Goal: Information Seeking & Learning: Learn about a topic

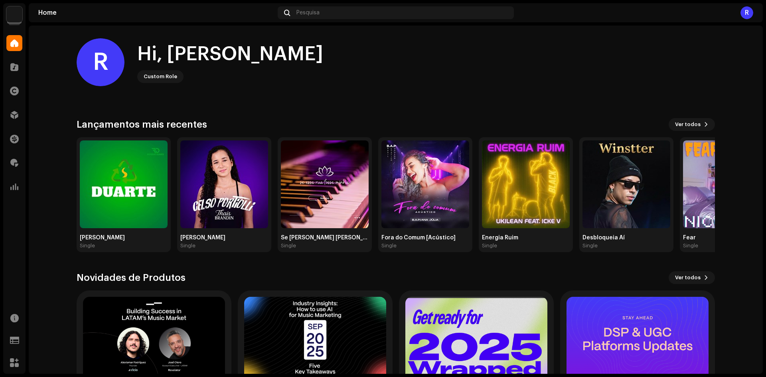
click at [15, 124] on div "Distribuição" at bounding box center [14, 115] width 22 height 22
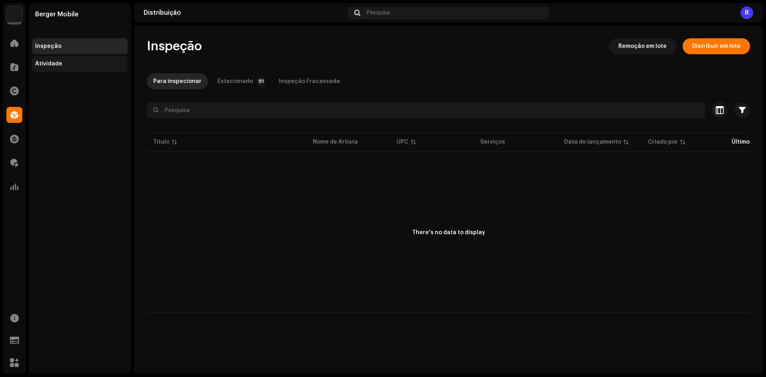
drag, startPoint x: 76, startPoint y: 74, endPoint x: 75, endPoint y: 68, distance: 5.6
click at [76, 74] on div "Berger Mobile Inspeção Atividade" at bounding box center [80, 188] width 102 height 371
click at [75, 68] on div "Atividade" at bounding box center [80, 64] width 96 height 16
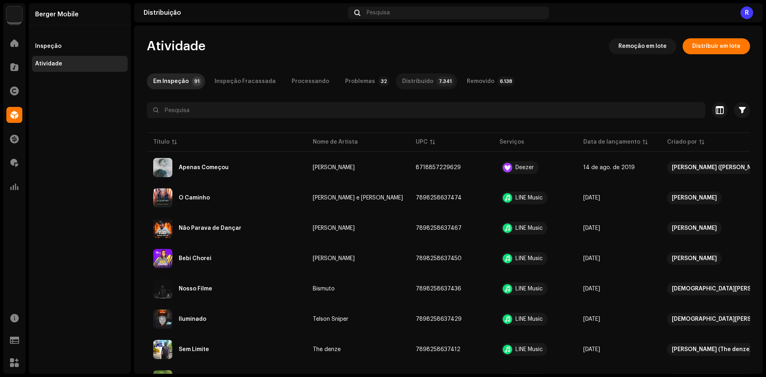
click at [417, 78] on div "Distribuído" at bounding box center [417, 81] width 31 height 16
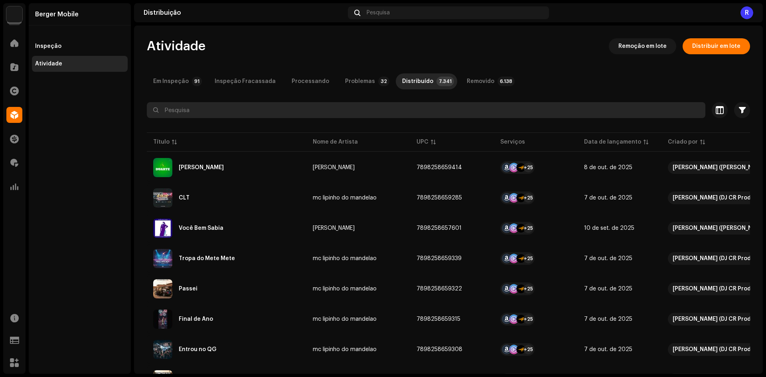
click at [216, 103] on input "text" at bounding box center [426, 110] width 558 height 16
type input "R"
type input "Se Molhar"
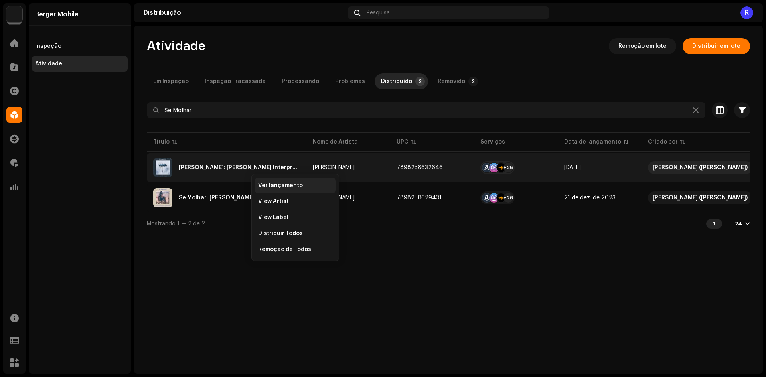
click at [265, 182] on div "Ver lançamento" at bounding box center [295, 186] width 81 height 16
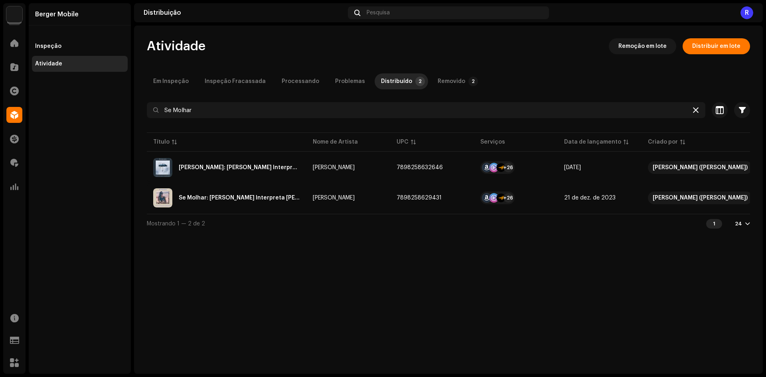
click at [695, 110] on icon at bounding box center [696, 110] width 6 height 6
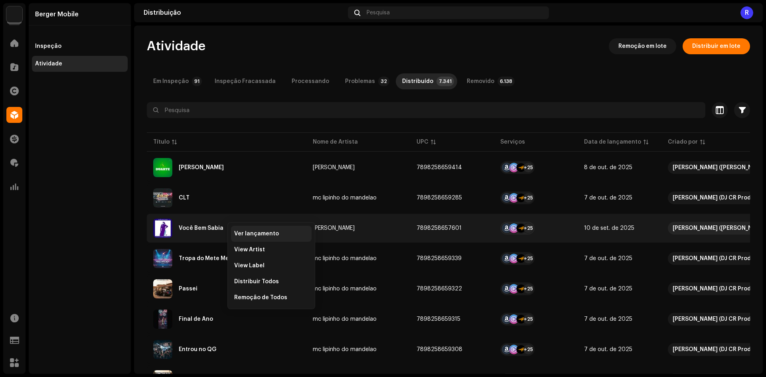
click at [243, 233] on span "Ver lançamento" at bounding box center [256, 234] width 45 height 6
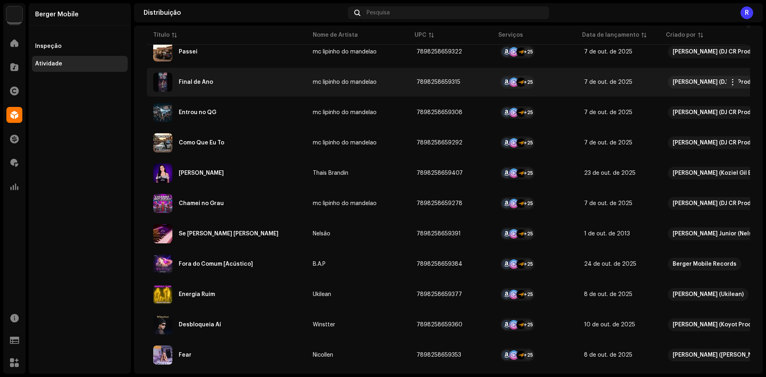
scroll to position [239, 0]
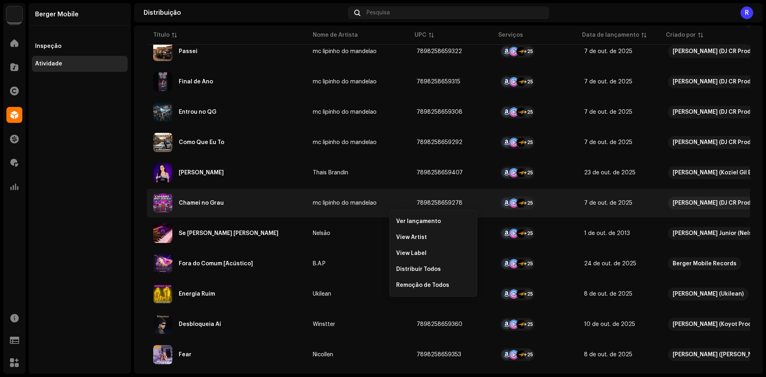
click at [137, 187] on div "Atividade Remoção em lote Distribuir em lote Em Inspeção 91 Inspeção Fracassada…" at bounding box center [448, 231] width 629 height 864
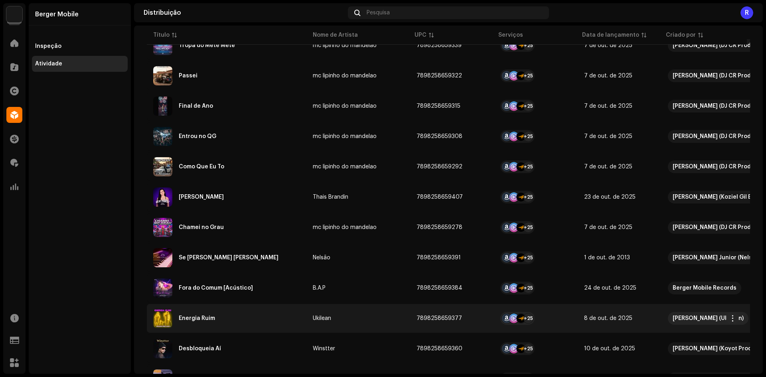
scroll to position [199, 0]
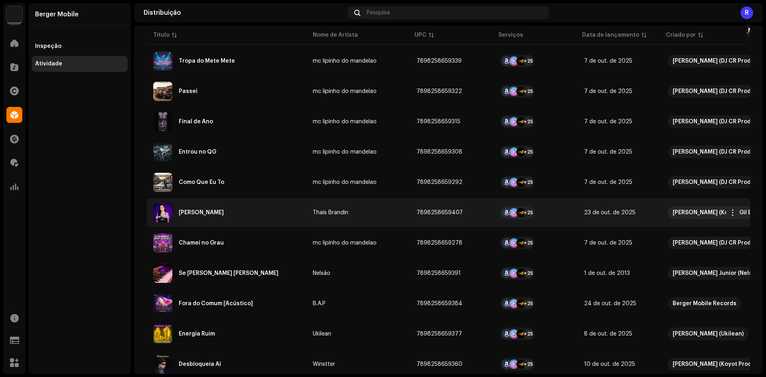
click at [260, 217] on div "Celso Portiolli" at bounding box center [226, 212] width 147 height 19
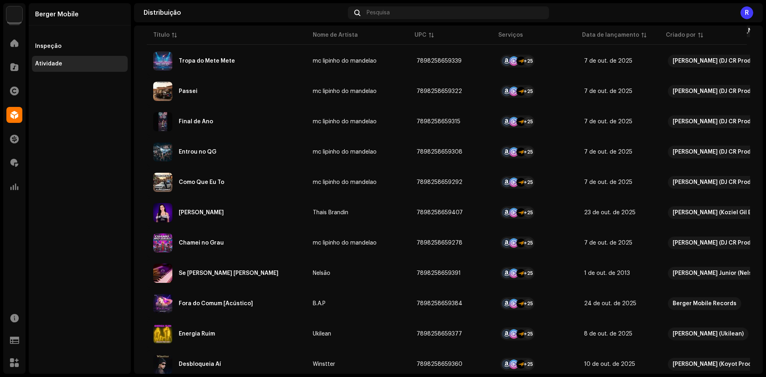
click at [89, 192] on div "Celso Portiolli Thais Brandin Serviço Último enfileirado Última entrega Status …" at bounding box center [383, 188] width 766 height 377
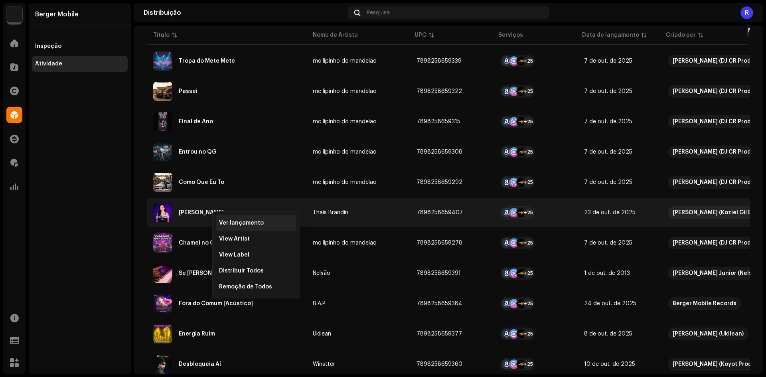
click at [224, 223] on span "Ver lançamento" at bounding box center [241, 223] width 45 height 6
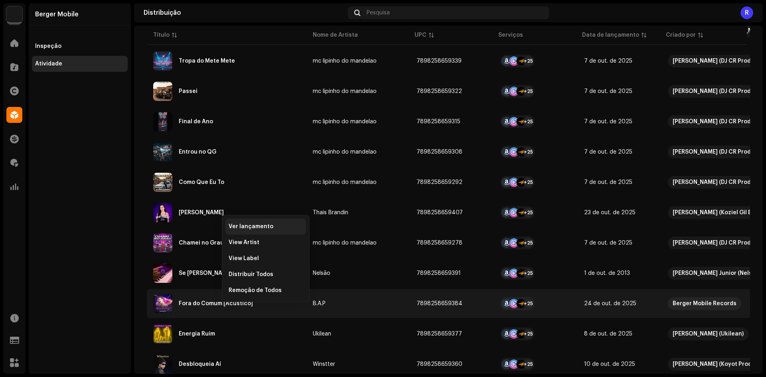
click at [252, 225] on span "Ver lançamento" at bounding box center [251, 226] width 45 height 6
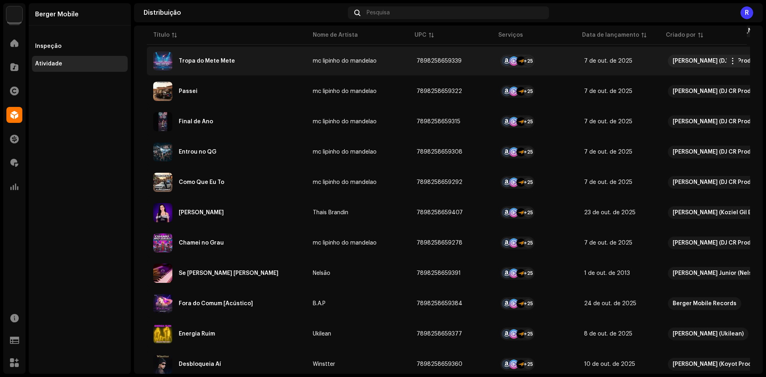
scroll to position [0, 0]
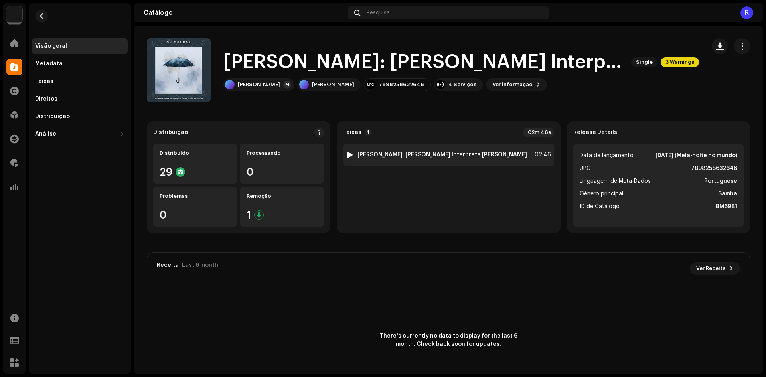
click at [494, 156] on strong "[PERSON_NAME]: [PERSON_NAME] Interpreta [PERSON_NAME]" at bounding box center [442, 155] width 170 height 6
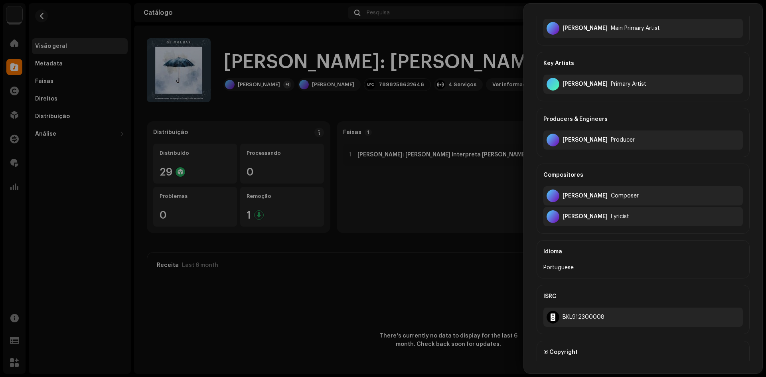
scroll to position [80, 0]
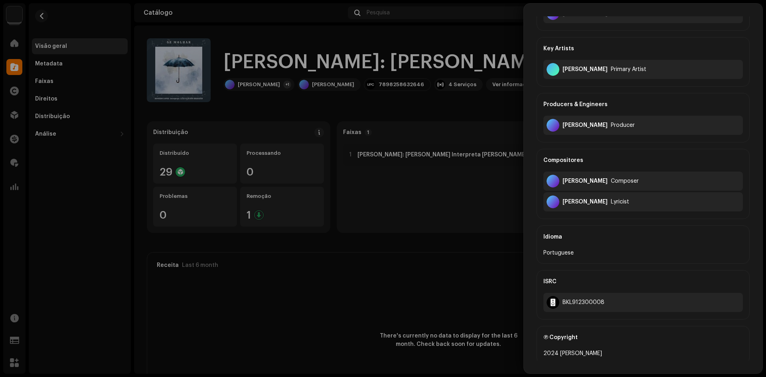
click at [362, 203] on div at bounding box center [383, 188] width 766 height 377
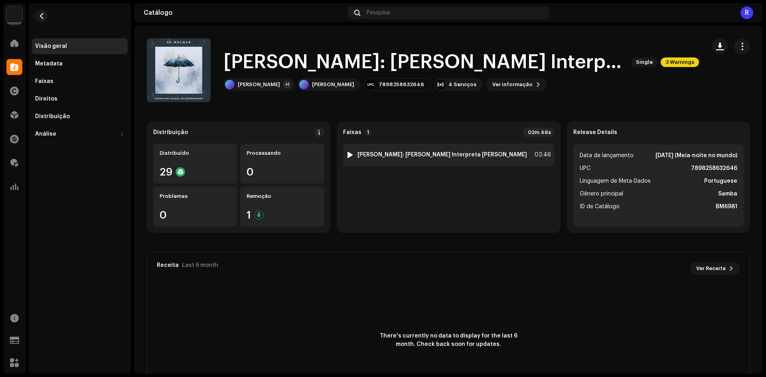
click at [353, 152] on div at bounding box center [350, 155] width 6 height 6
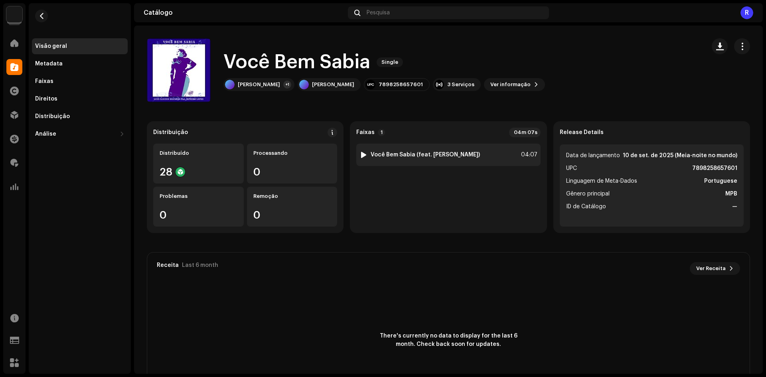
click at [491, 155] on div "1 Você Bem Sabia (feat. [PERSON_NAME]) 04:07" at bounding box center [448, 155] width 184 height 22
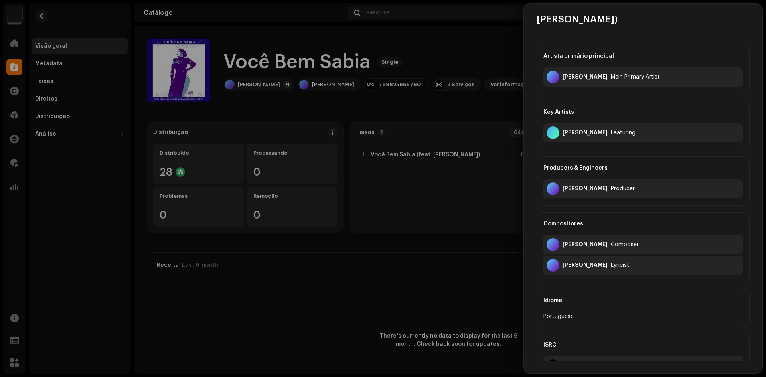
scroll to position [40, 0]
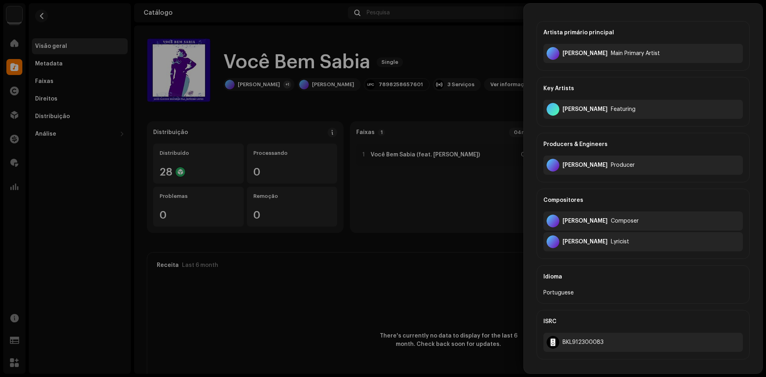
click at [371, 254] on div at bounding box center [383, 188] width 766 height 377
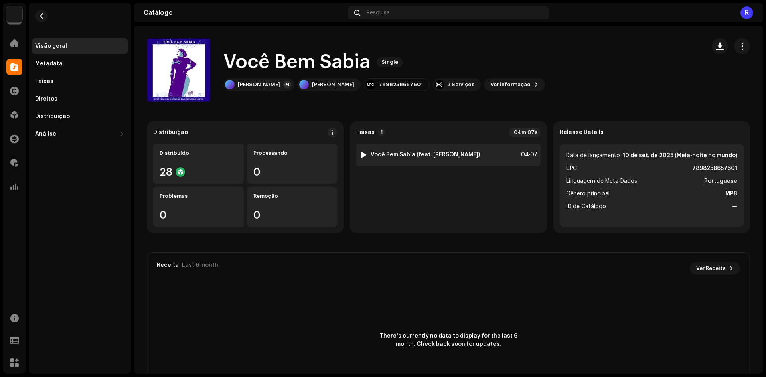
click at [362, 156] on div at bounding box center [364, 155] width 6 height 6
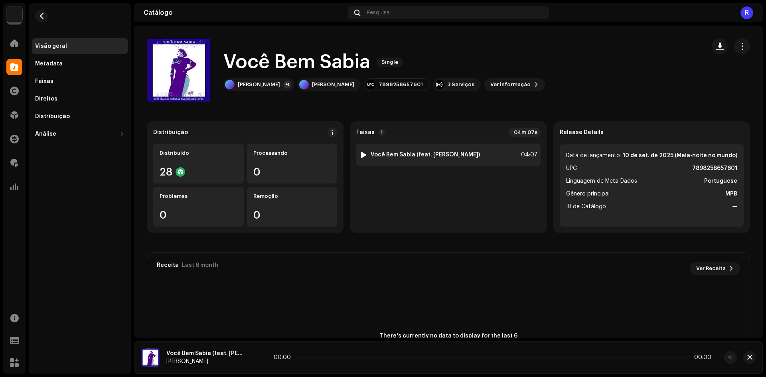
click at [361, 156] on div at bounding box center [364, 155] width 6 height 6
click at [357, 157] on div "1 Você Bem Sabia (feat. [PERSON_NAME]) 04:07" at bounding box center [448, 155] width 184 height 22
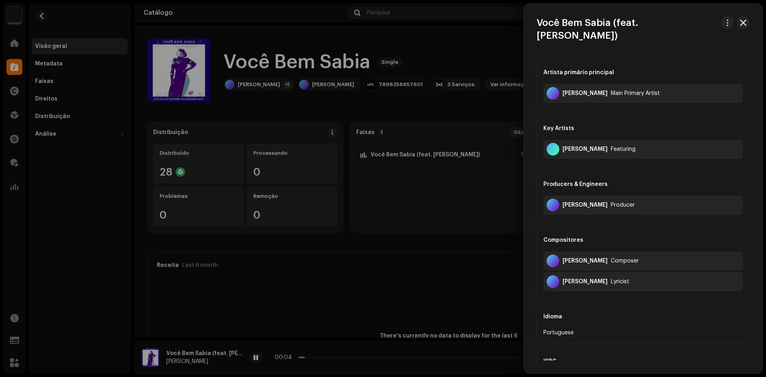
click at [385, 218] on div at bounding box center [383, 188] width 766 height 377
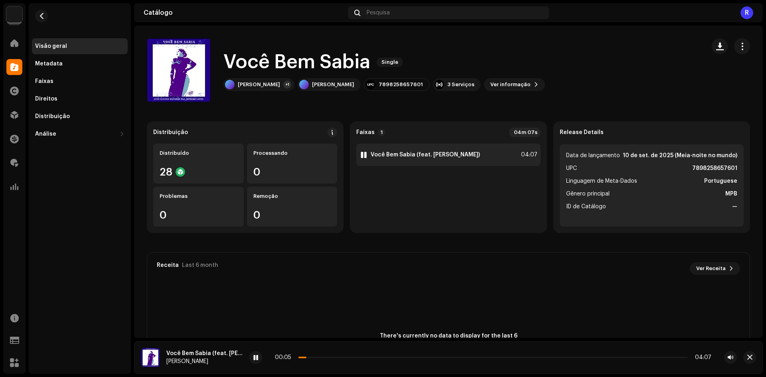
click at [363, 152] on div at bounding box center [364, 155] width 6 height 6
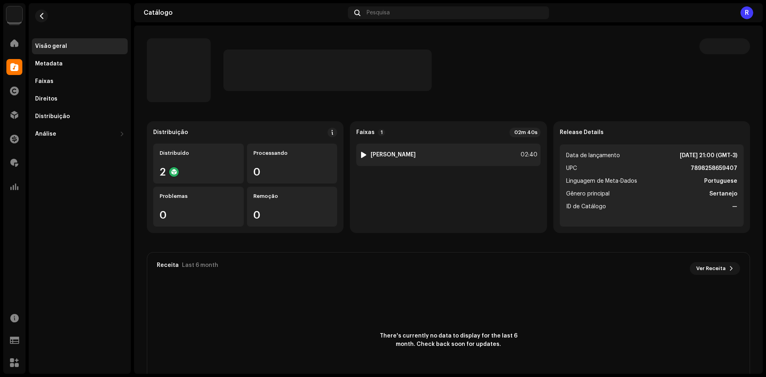
click at [454, 154] on div "1 Celso Portiolli 02:40" at bounding box center [448, 155] width 184 height 22
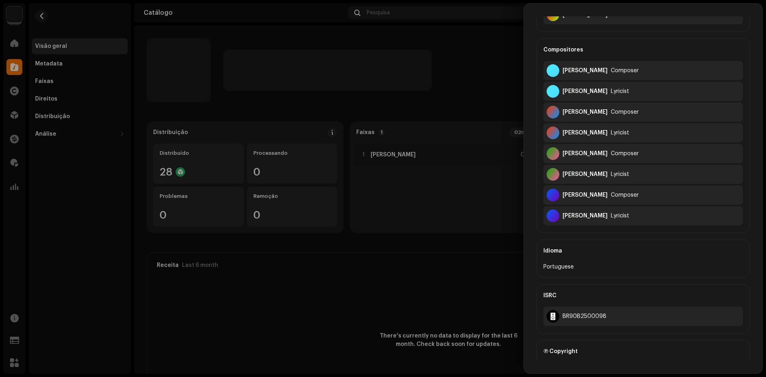
scroll to position [199, 0]
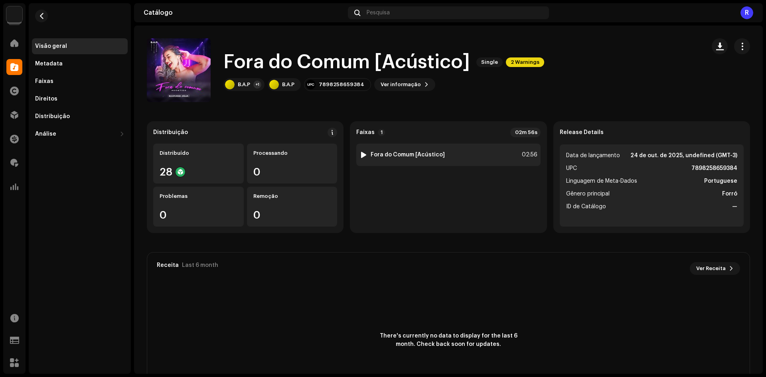
click at [458, 162] on div "1 Fora do Comum [Acústico] 02:56" at bounding box center [448, 155] width 184 height 22
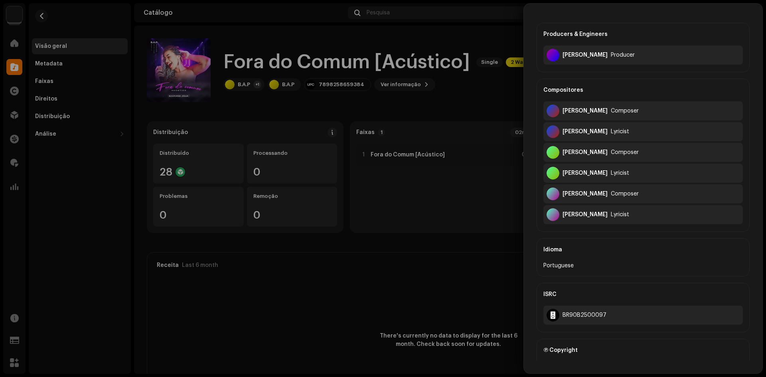
scroll to position [160, 0]
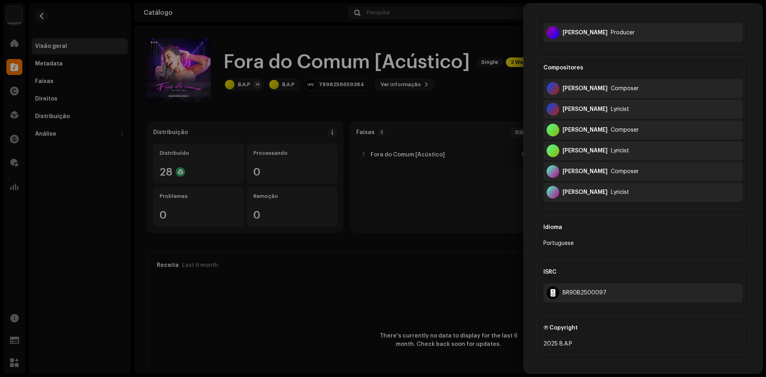
click at [353, 250] on div at bounding box center [383, 188] width 766 height 377
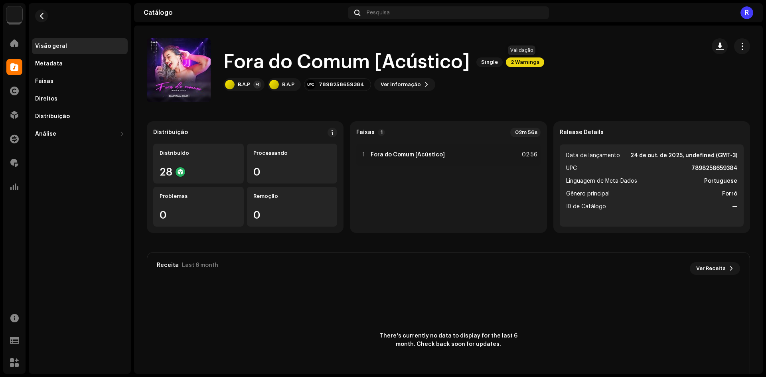
click at [525, 63] on span "2 Warnings" at bounding box center [525, 62] width 38 height 10
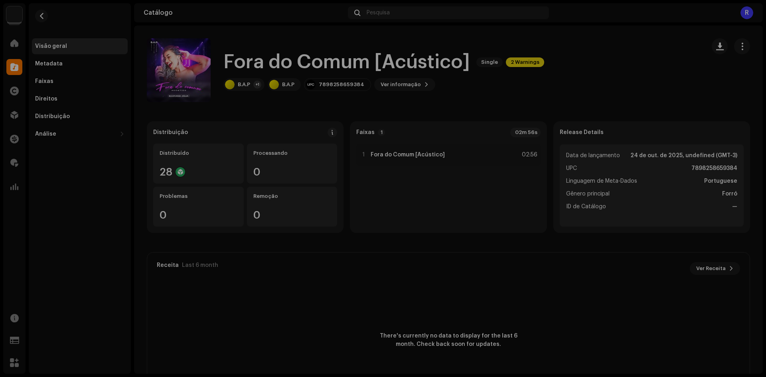
click at [580, 247] on div "Alertas Revise esses avisos para ver se você precisa corrigir alguma coisa e/ou…" at bounding box center [383, 188] width 766 height 377
